Goal: Information Seeking & Learning: Learn about a topic

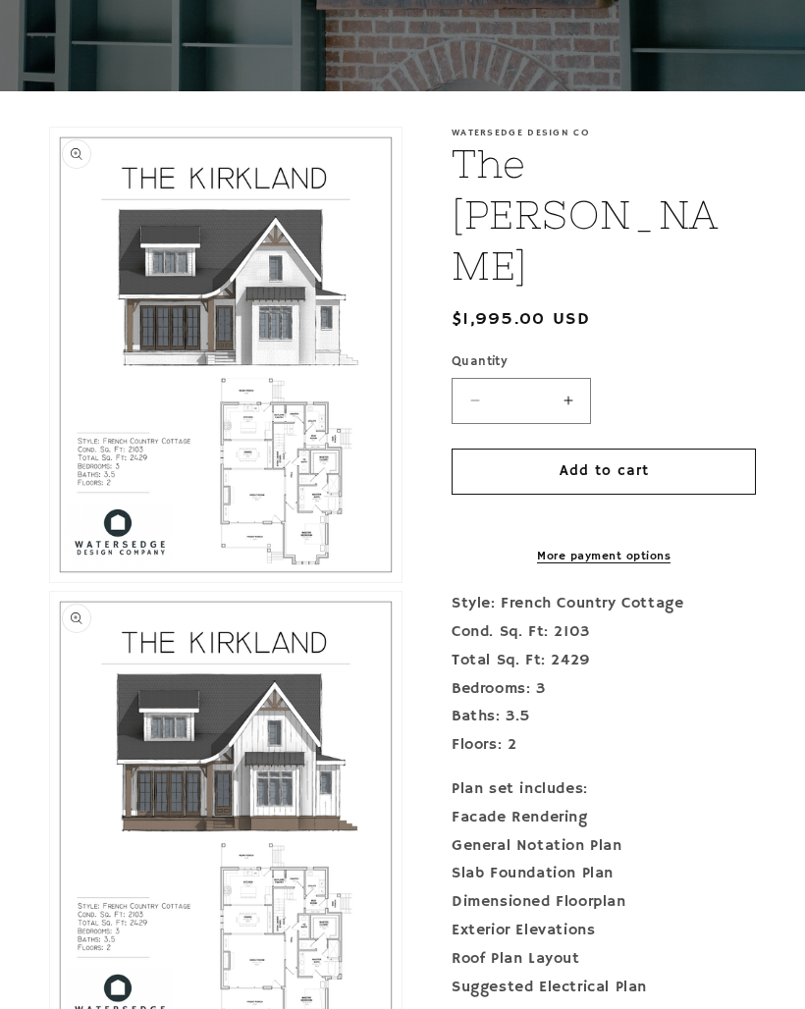
scroll to position [313, 0]
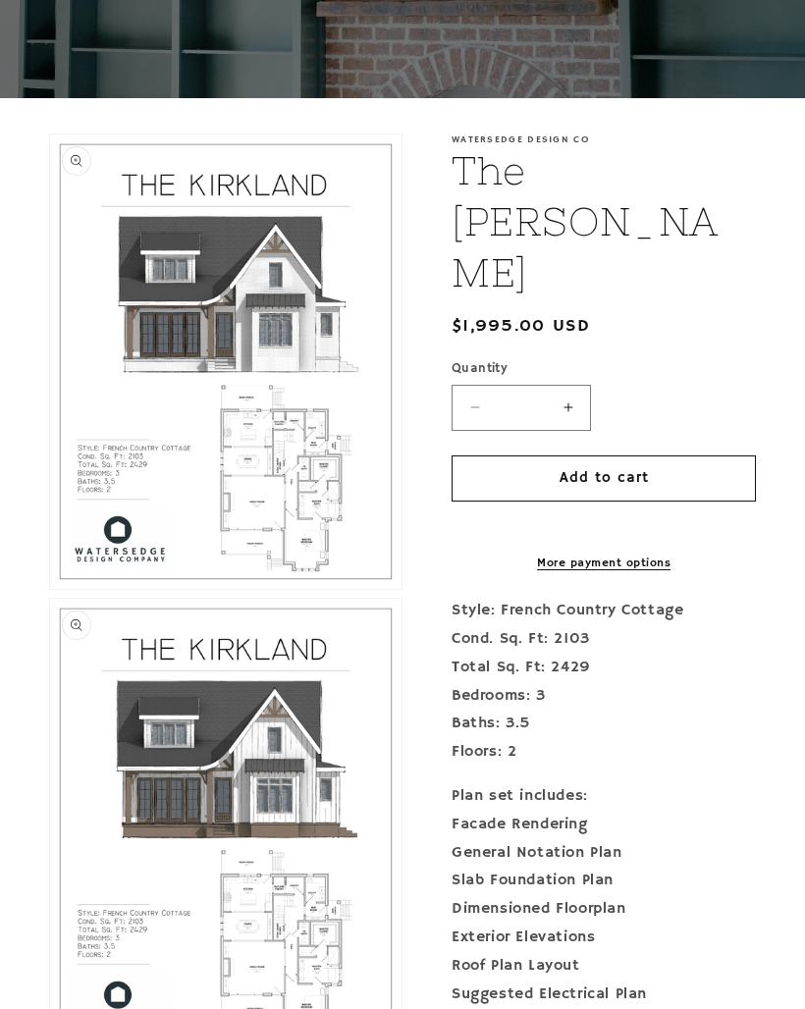
click at [50, 590] on button "Open media 1 in modal" at bounding box center [50, 590] width 0 height 0
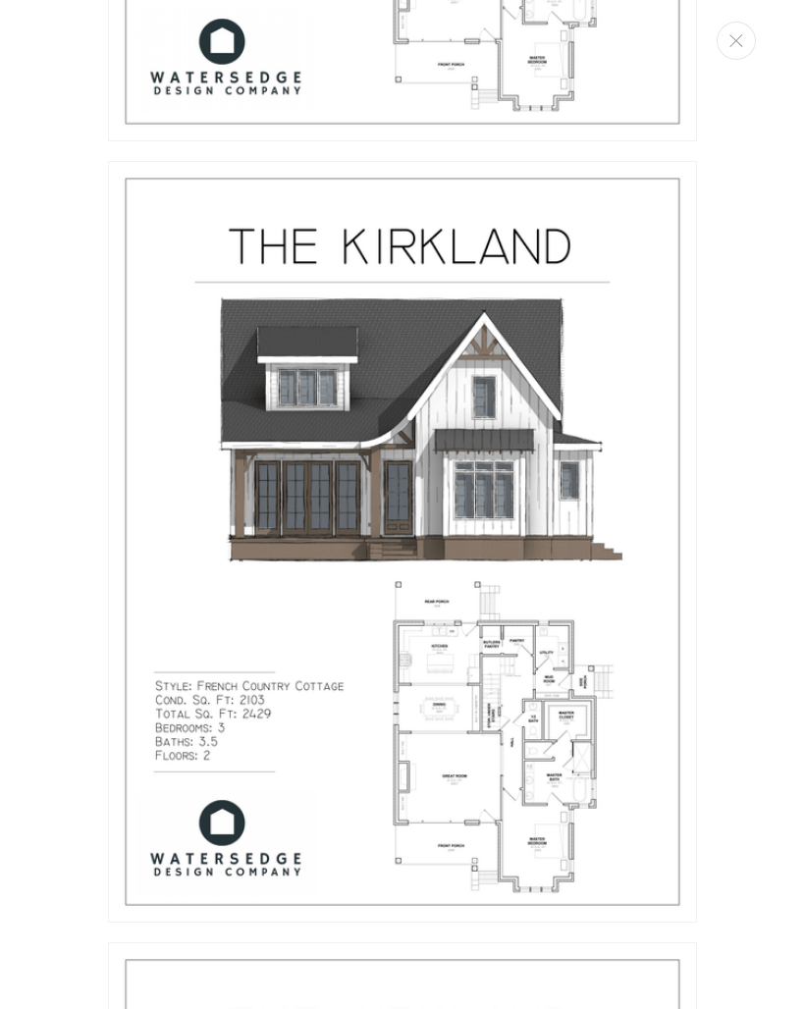
scroll to position [643, 0]
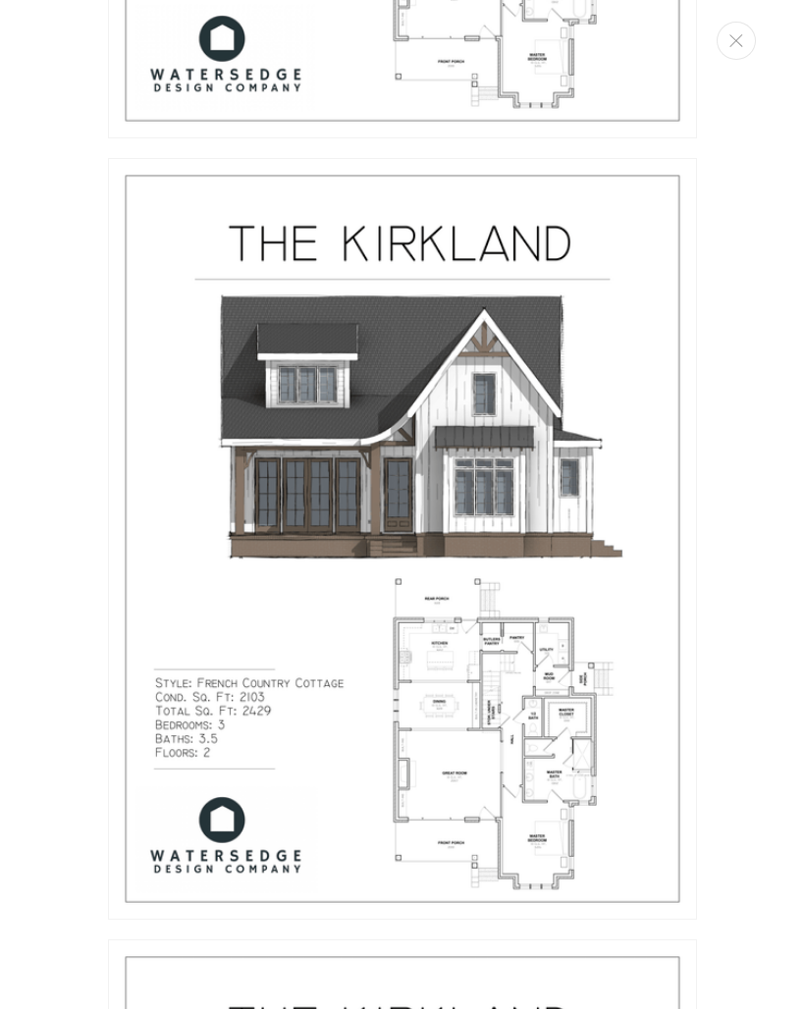
click at [594, 702] on img "Media gallery" at bounding box center [402, 538] width 589 height 761
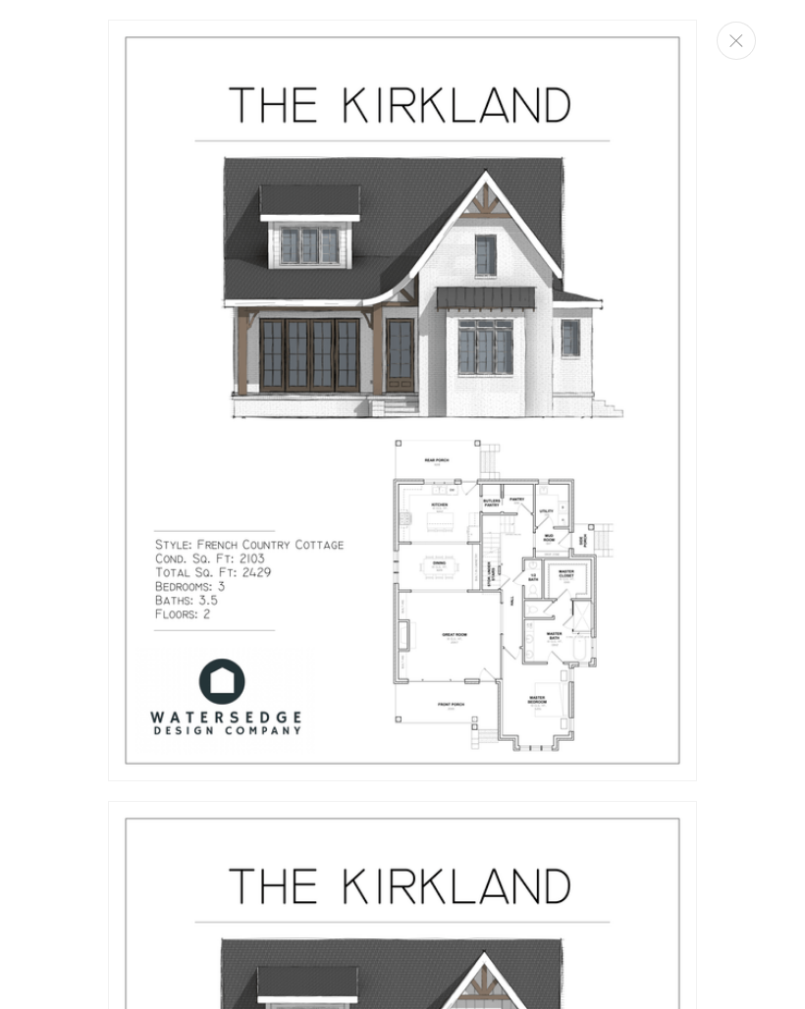
scroll to position [0, 0]
click at [532, 583] on img "Media gallery" at bounding box center [402, 400] width 589 height 761
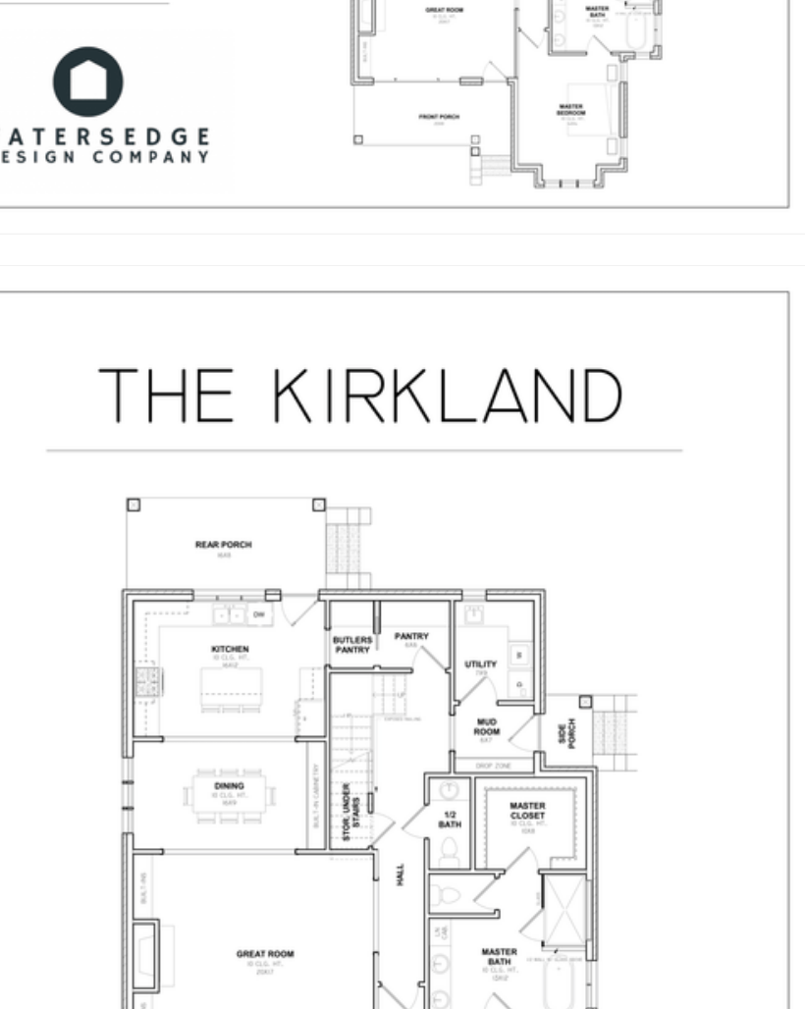
scroll to position [1159, 0]
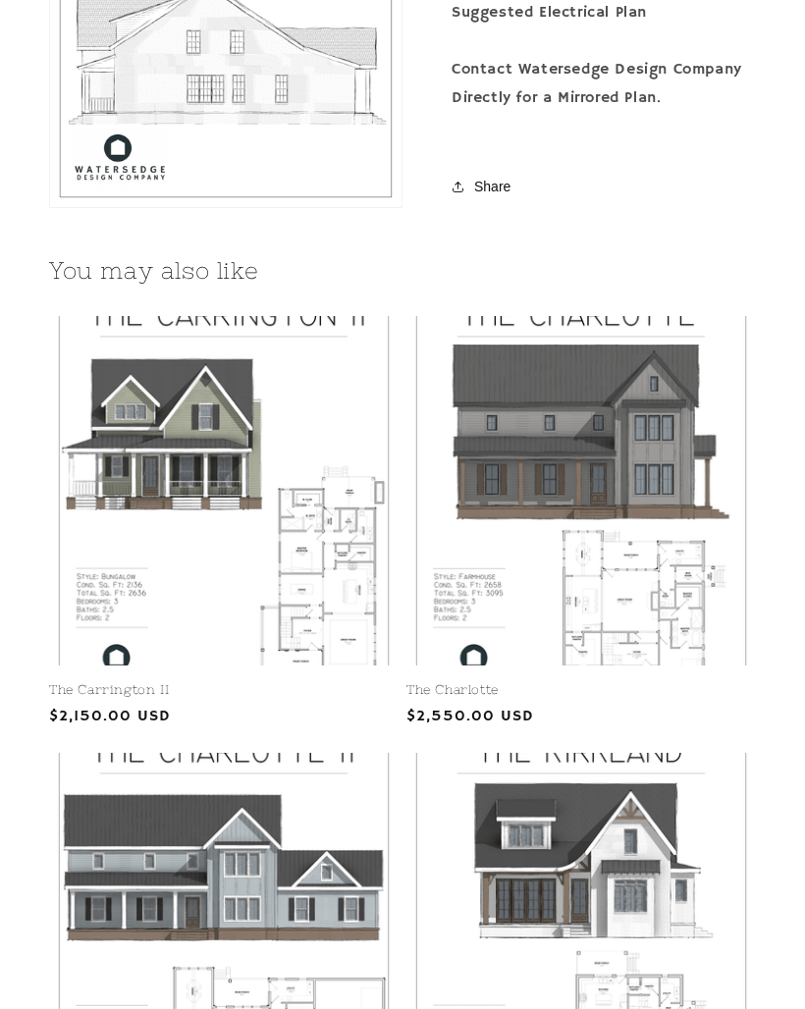
scroll to position [2571, 0]
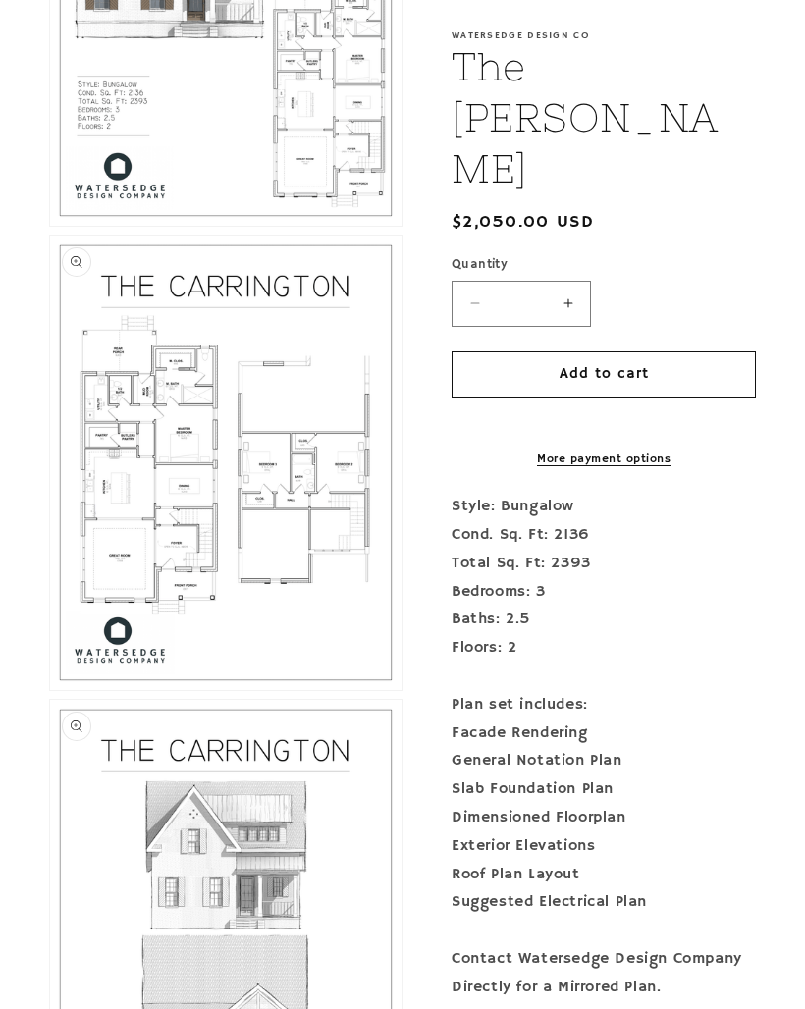
click at [50, 691] on button "Open media 3 in modal" at bounding box center [50, 691] width 0 height 0
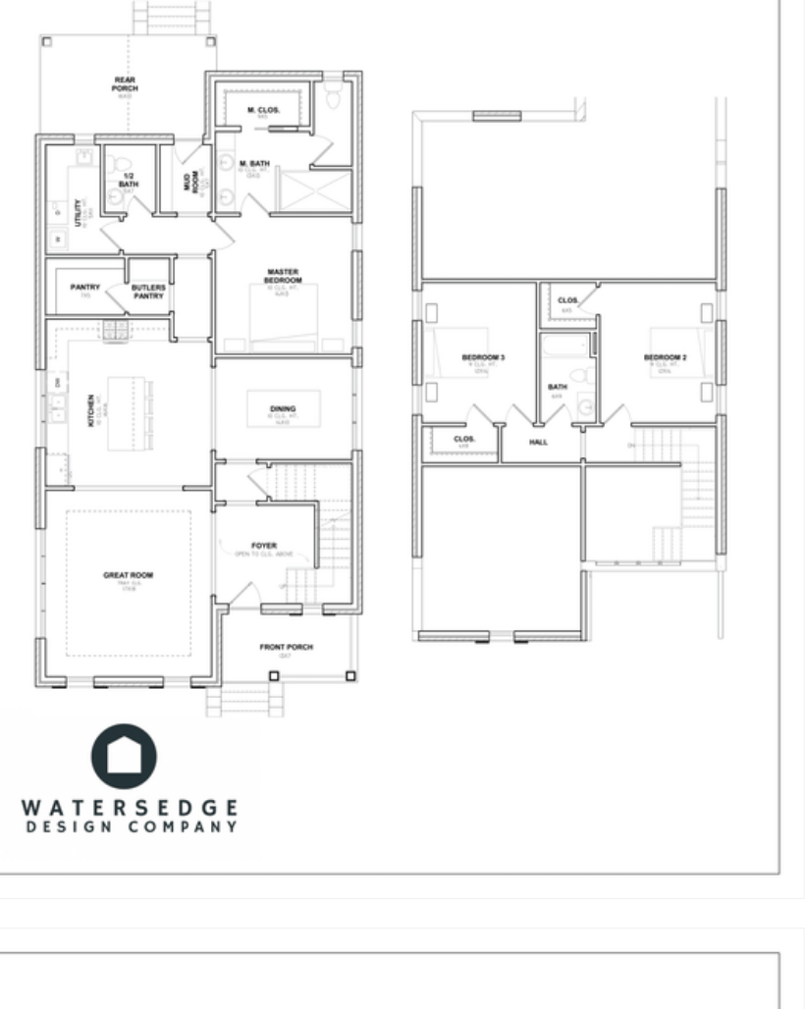
scroll to position [1475, 0]
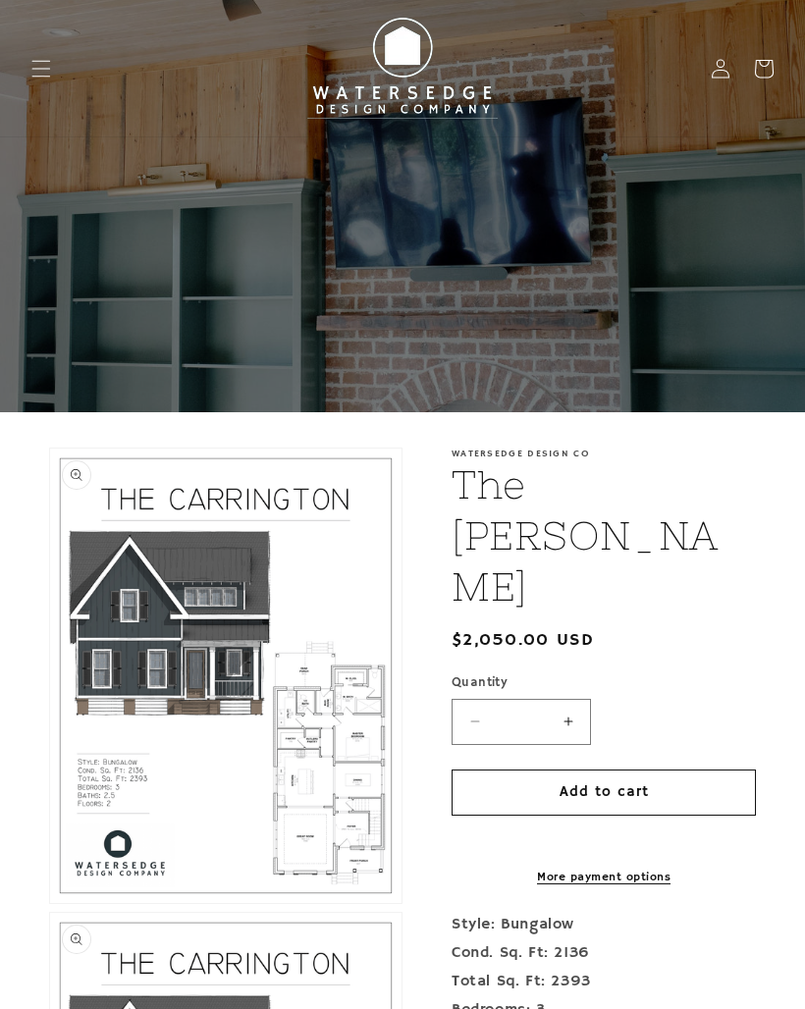
click at [48, 73] on icon "Menu" at bounding box center [41, 69] width 20 height 20
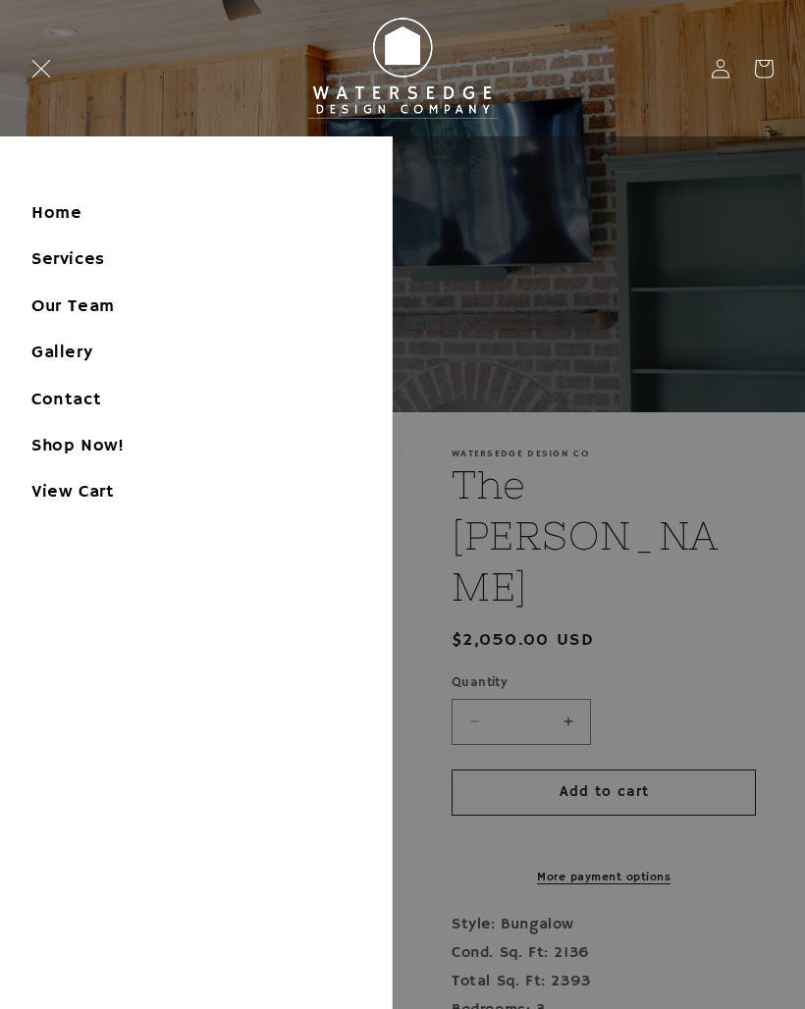
click at [41, 212] on link "Home" at bounding box center [196, 213] width 392 height 44
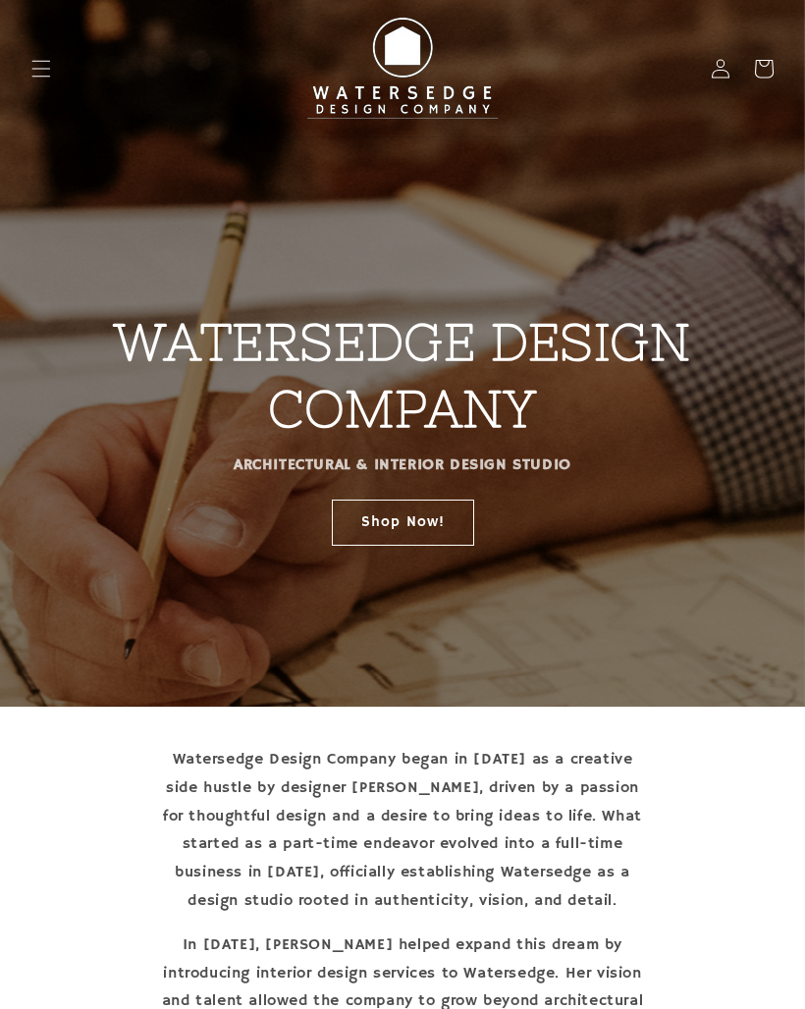
click at [40, 68] on icon "Menu" at bounding box center [41, 68] width 19 height 17
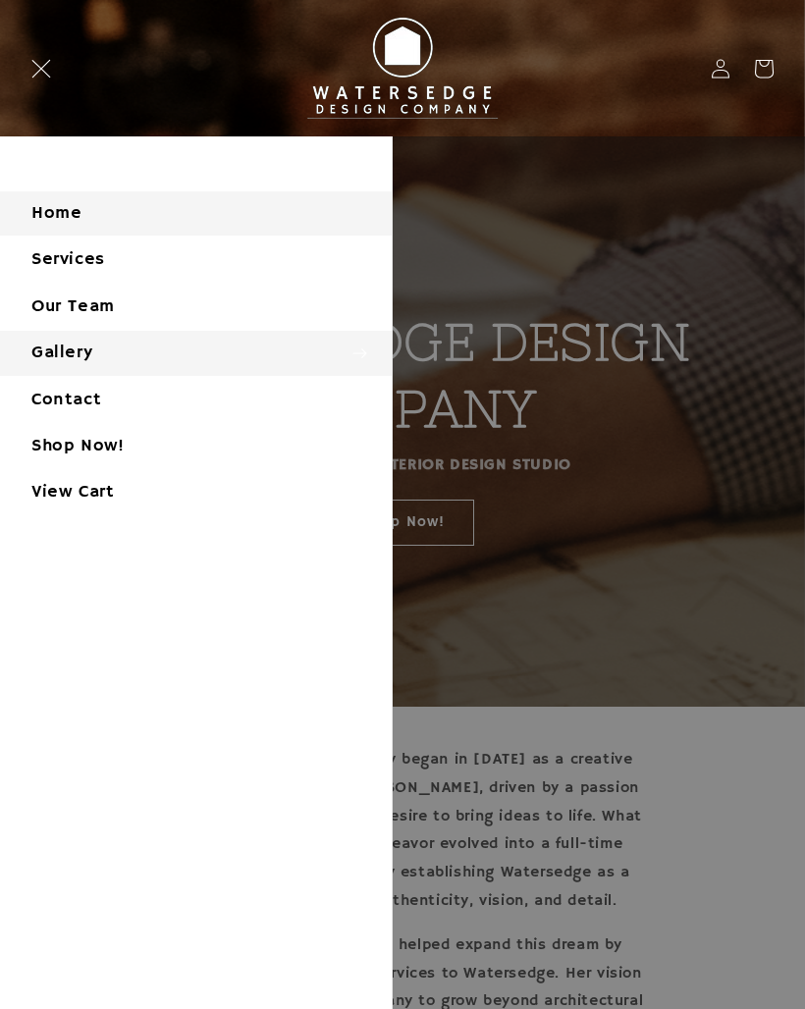
click at [38, 351] on summary "Gallery" at bounding box center [196, 353] width 392 height 44
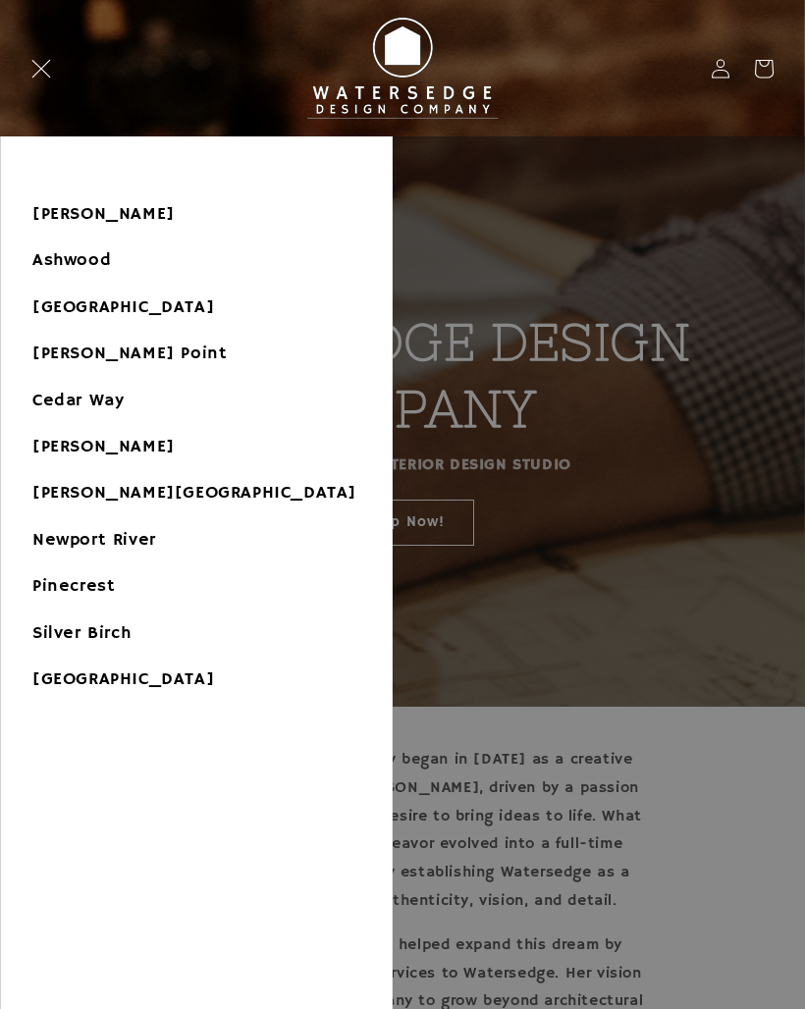
click at [39, 263] on link "Ashwood" at bounding box center [196, 260] width 391 height 44
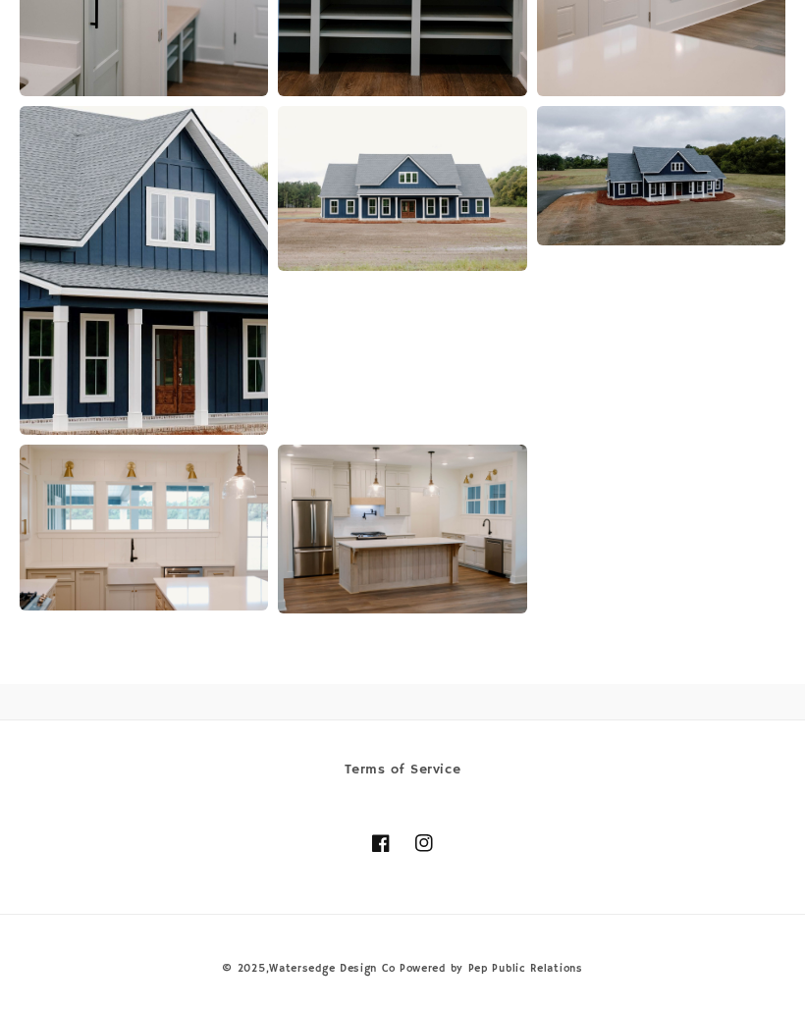
scroll to position [4778, 0]
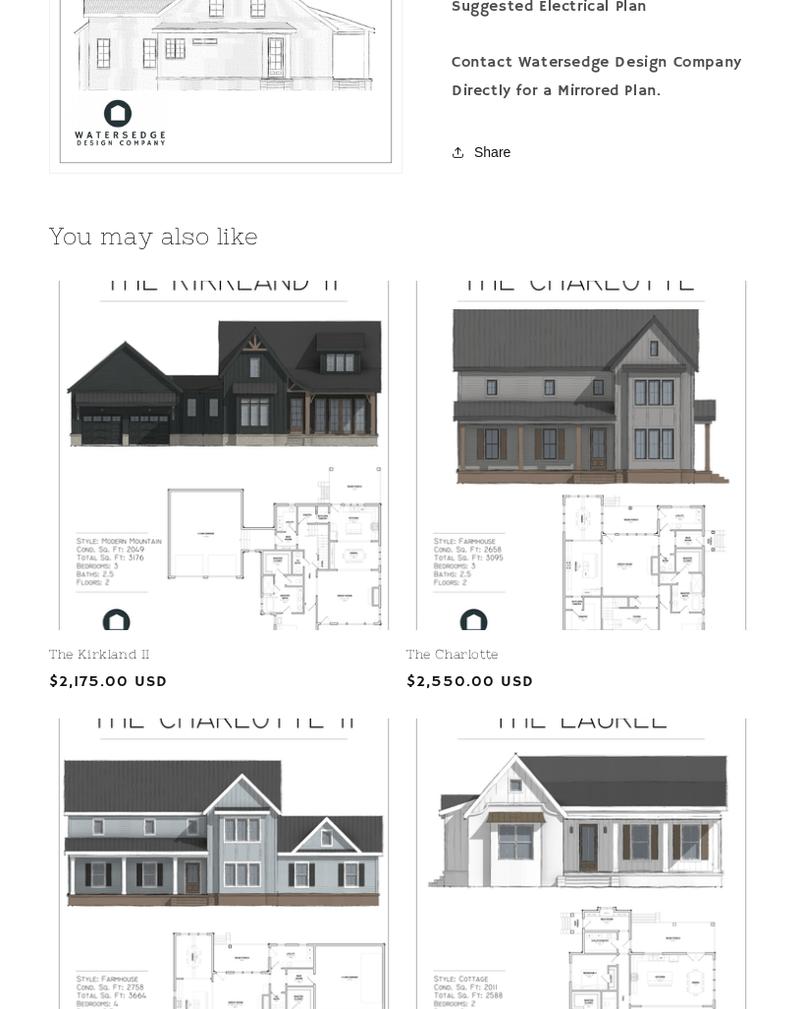
scroll to position [3072, 0]
click at [105, 647] on link "The Kirkland II" at bounding box center [223, 655] width 349 height 17
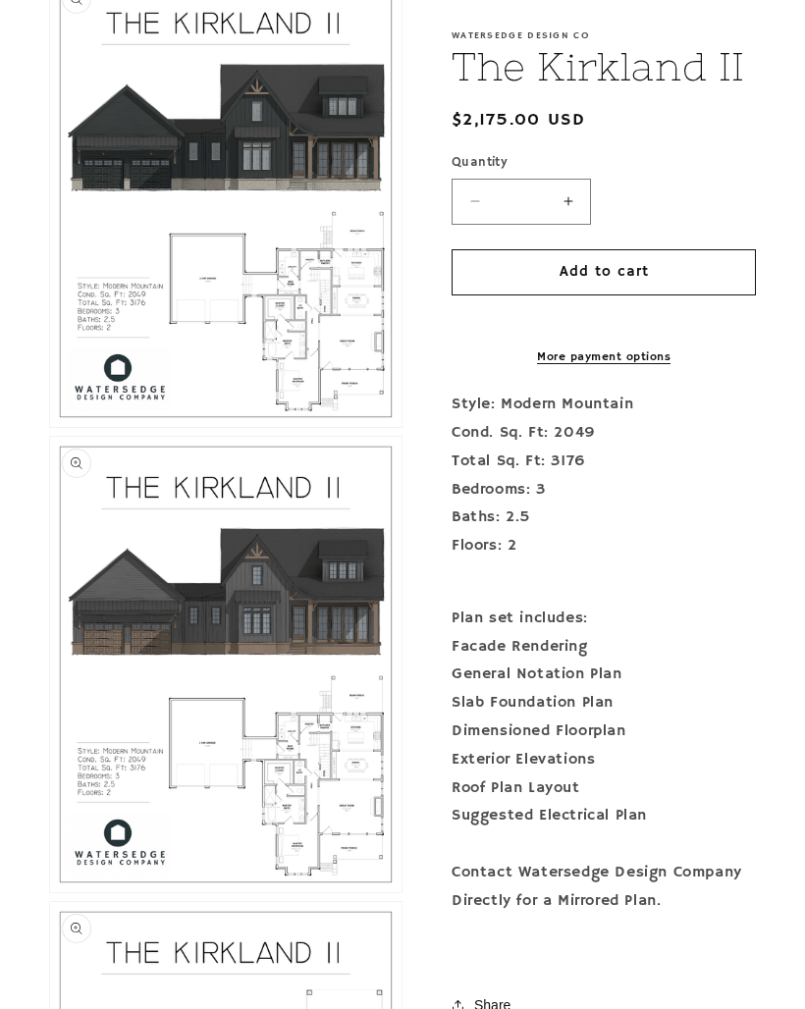
scroll to position [496, 0]
click at [50, 892] on button "Open media 2 in modal" at bounding box center [50, 892] width 0 height 0
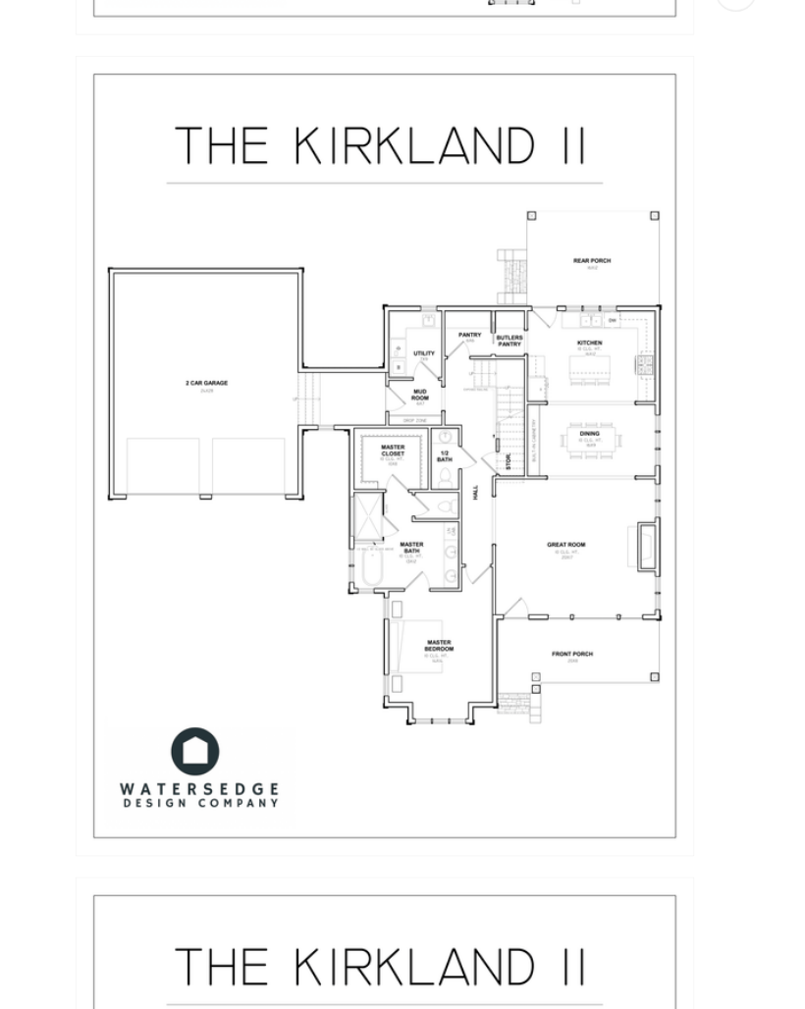
scroll to position [1478, 0]
